Goal: Transaction & Acquisition: Obtain resource

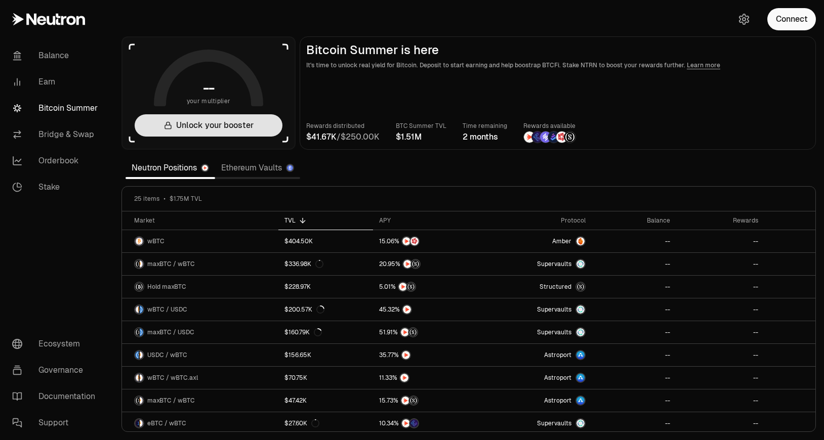
click at [204, 119] on button "Unlock your booster" at bounding box center [209, 125] width 148 height 22
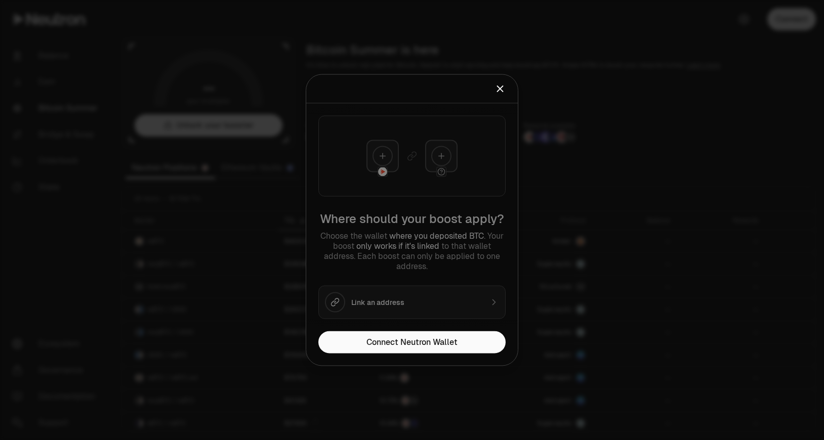
click at [290, 15] on div at bounding box center [412, 220] width 824 height 440
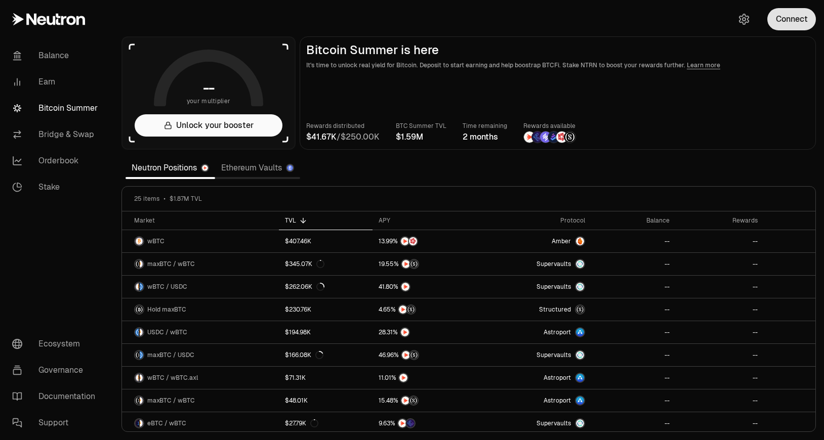
click at [782, 23] on button "Connect" at bounding box center [791, 19] width 49 height 22
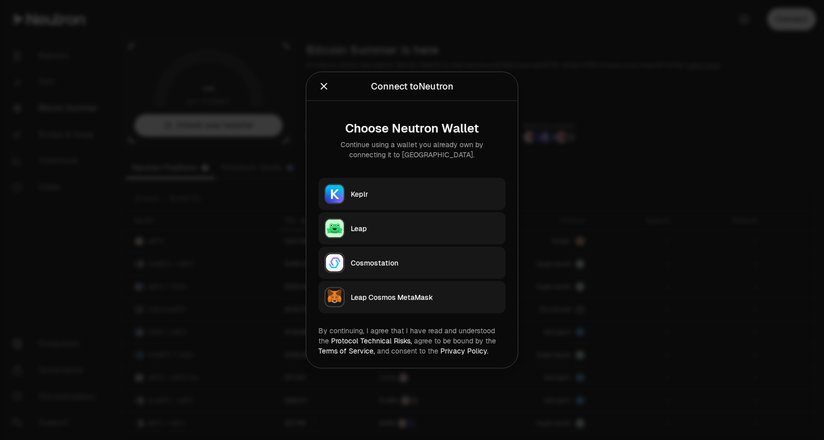
click at [407, 193] on div "Keplr" at bounding box center [425, 194] width 149 height 10
